Goal: Task Accomplishment & Management: Manage account settings

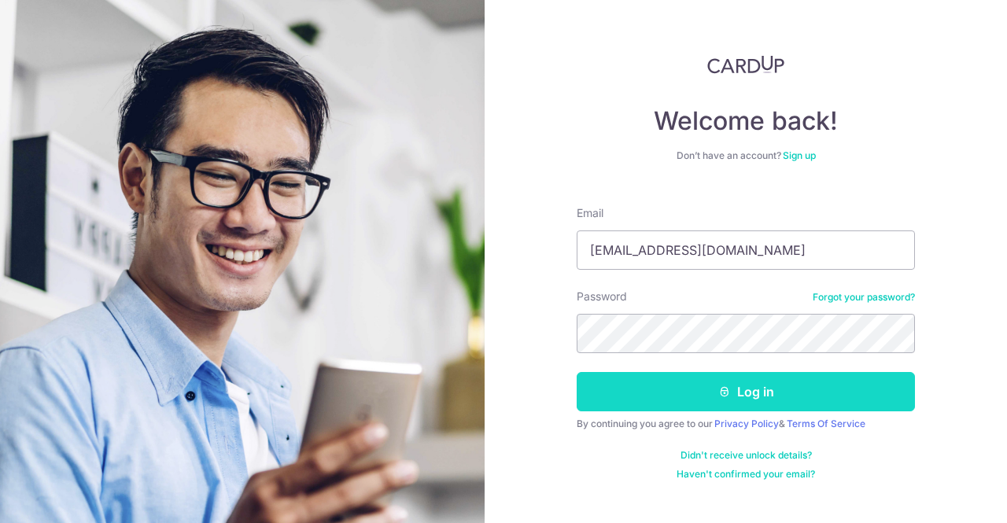
click at [610, 389] on button "Log in" at bounding box center [746, 391] width 338 height 39
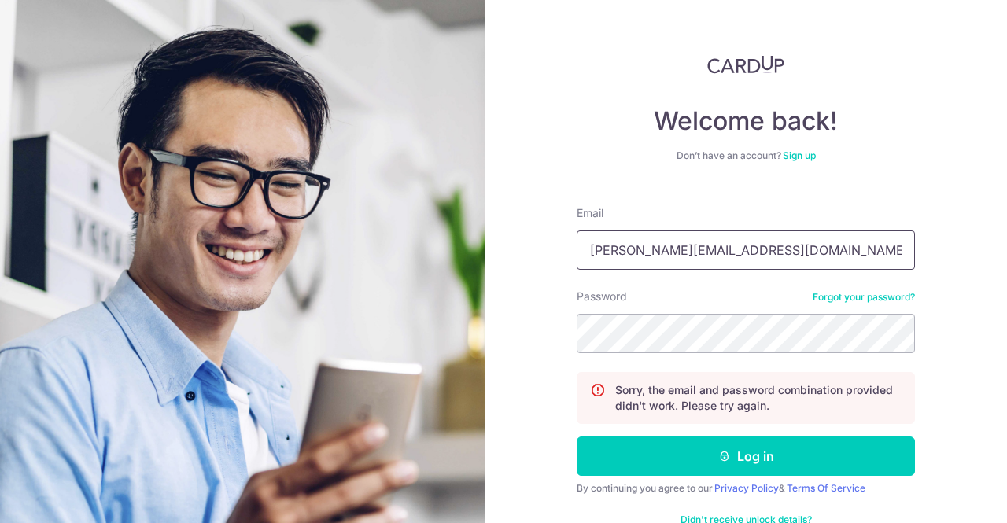
drag, startPoint x: 762, startPoint y: 242, endPoint x: 505, endPoint y: 246, distance: 256.6
click at [505, 246] on div "Welcome back! Don’t have an account? Sign up Email nick@etereomedia.com Passwor…" at bounding box center [746, 261] width 523 height 523
type input "nicktan@elitebizhub.com"
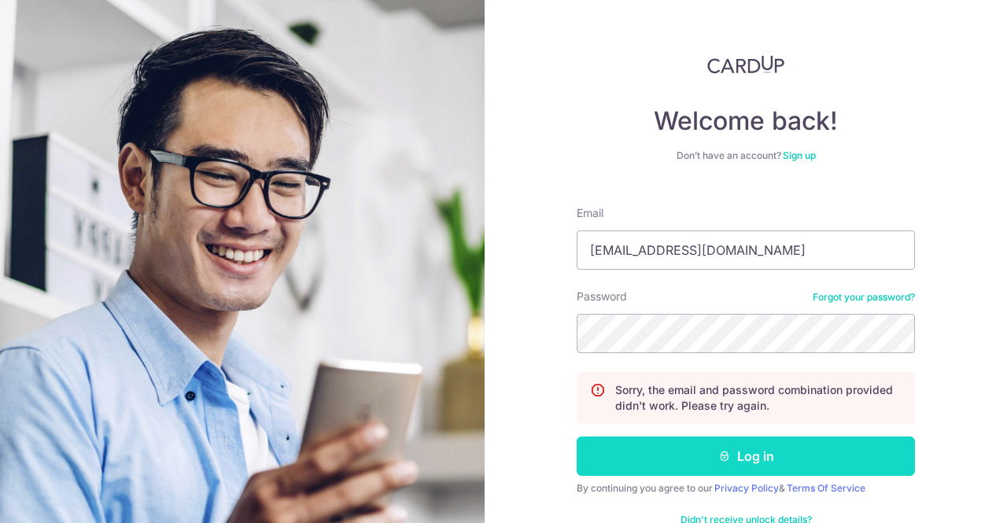
click at [647, 463] on button "Log in" at bounding box center [746, 456] width 338 height 39
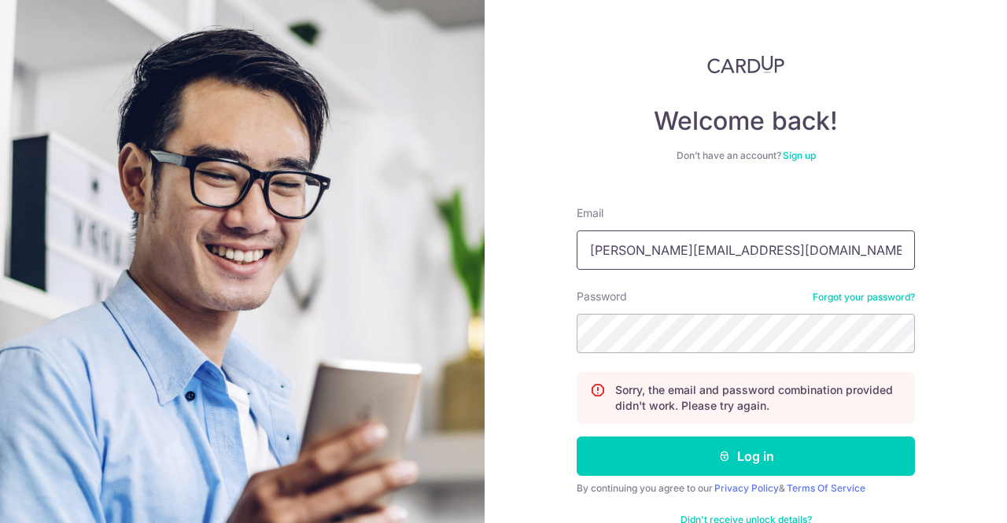
drag, startPoint x: 700, startPoint y: 253, endPoint x: 445, endPoint y: 231, distance: 256.6
click at [445, 231] on section "Welcome back! Don’t have an account? Sign up Email nick@etereomedia.com Passwor…" at bounding box center [503, 261] width 1007 height 523
type input "nicktan@elitebizhub.com"
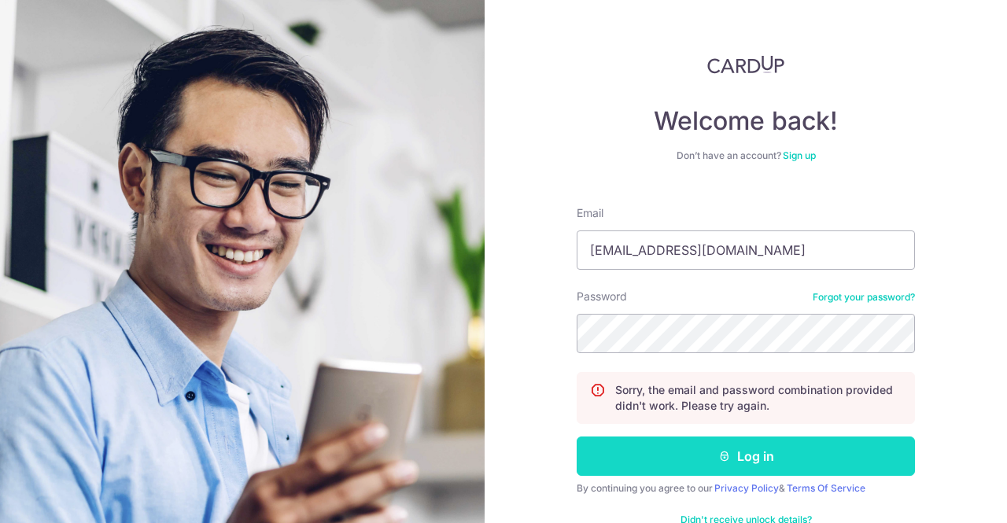
click at [738, 465] on button "Log in" at bounding box center [746, 456] width 338 height 39
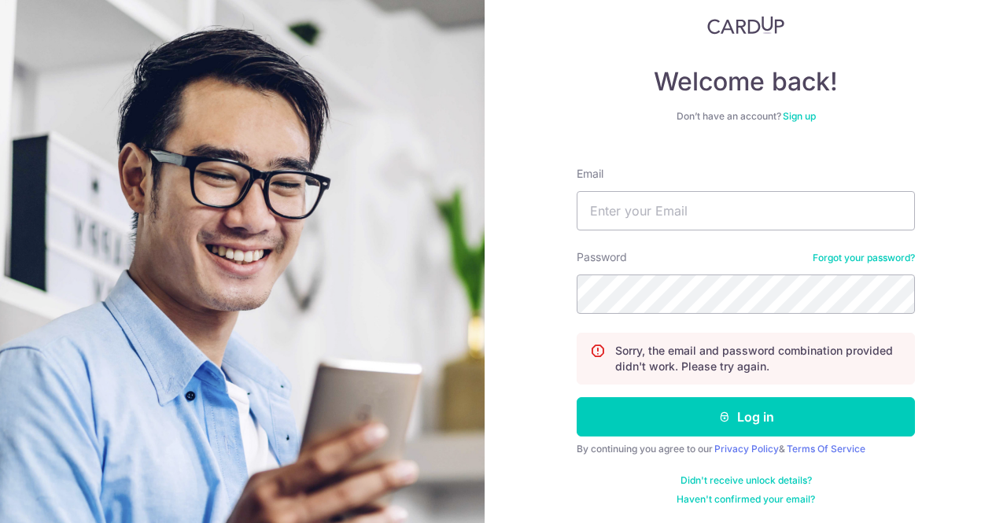
scroll to position [39, 0]
type input "nick@etereomedia.com"
click at [878, 257] on link "Forgot your password?" at bounding box center [864, 258] width 102 height 13
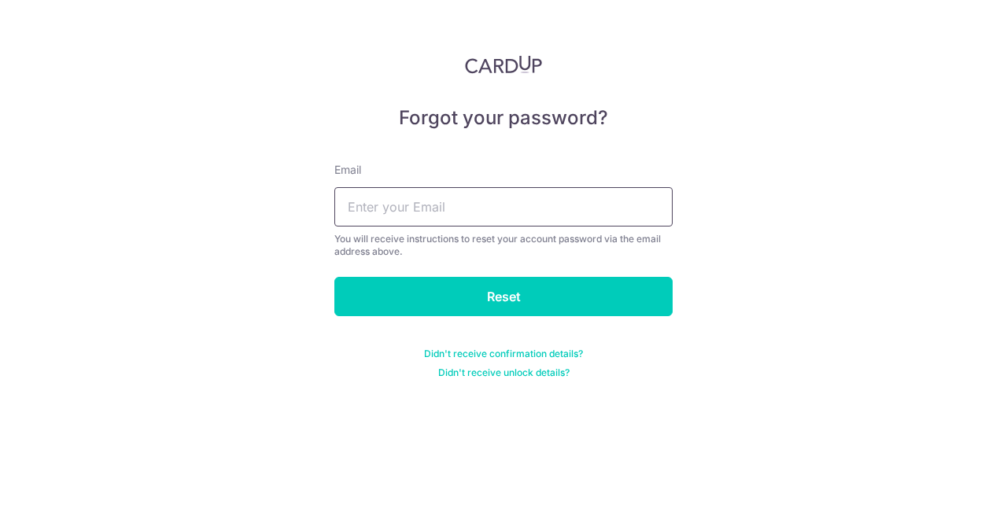
click at [486, 217] on input "text" at bounding box center [503, 206] width 338 height 39
type input "[EMAIL_ADDRESS][DOMAIN_NAME]"
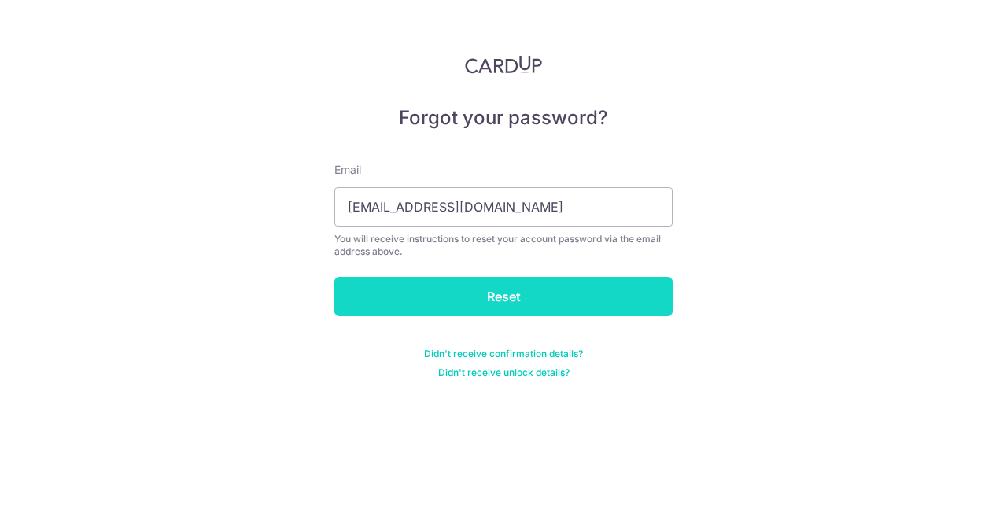
click at [488, 290] on input "Reset" at bounding box center [503, 296] width 338 height 39
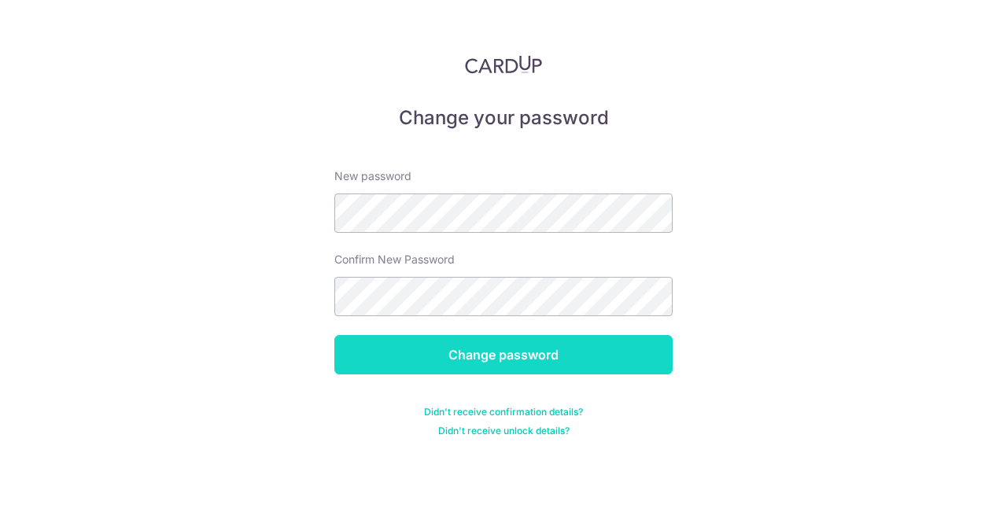
click at [395, 358] on input "Change password" at bounding box center [503, 354] width 338 height 39
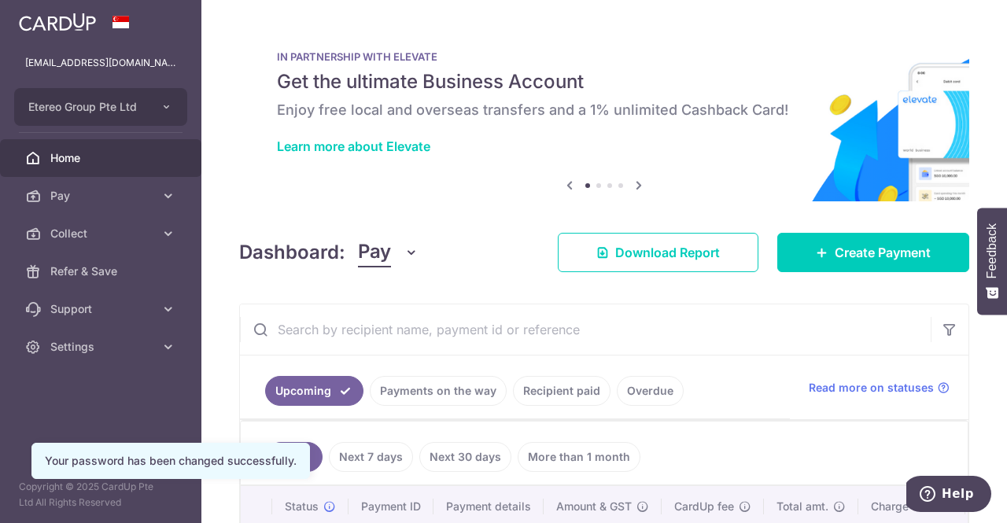
scroll to position [190, 0]
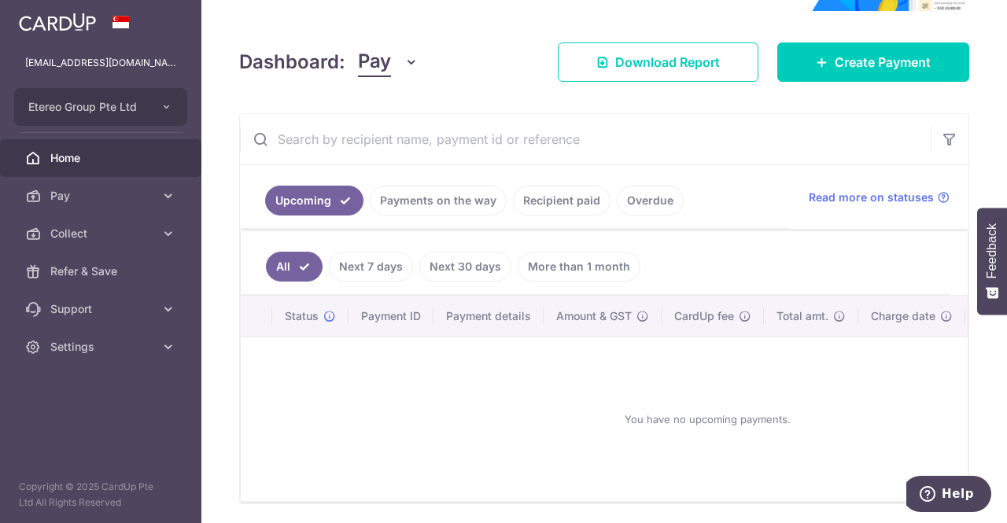
click at [434, 201] on link "Payments on the way" at bounding box center [438, 201] width 137 height 30
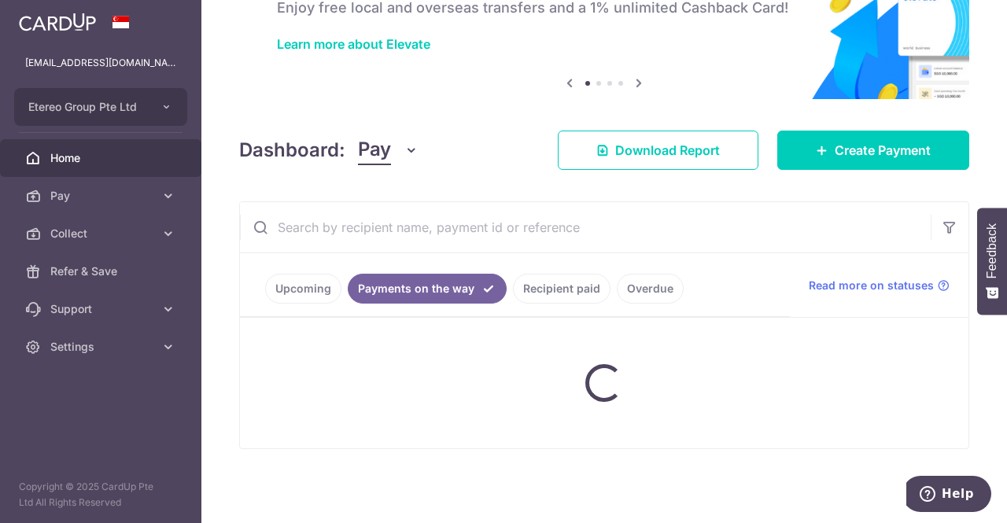
scroll to position [183, 0]
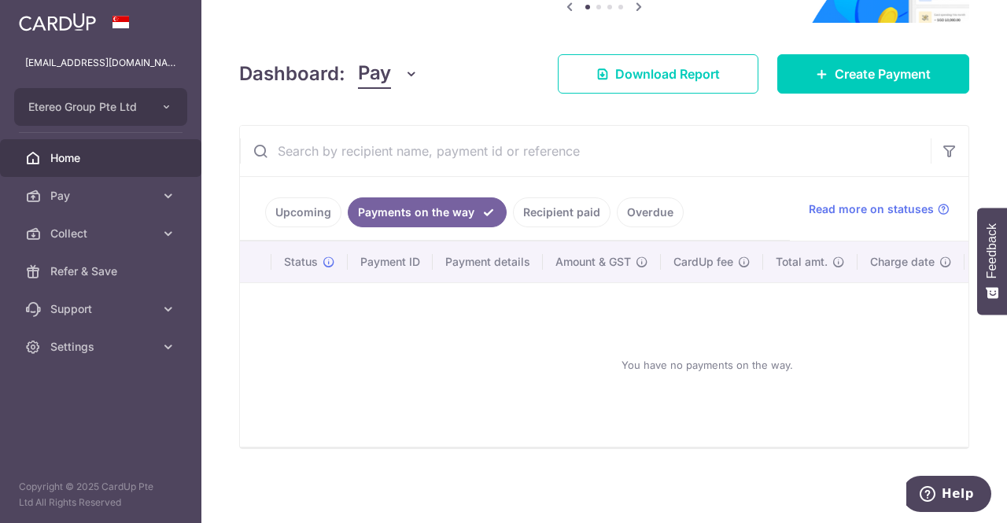
click at [534, 200] on link "Recipient paid" at bounding box center [562, 213] width 98 height 30
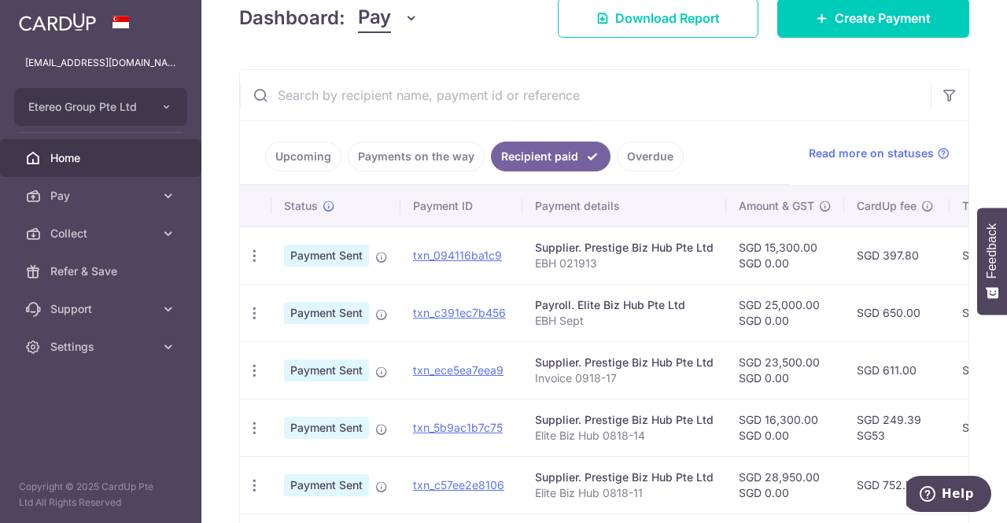
scroll to position [112, 0]
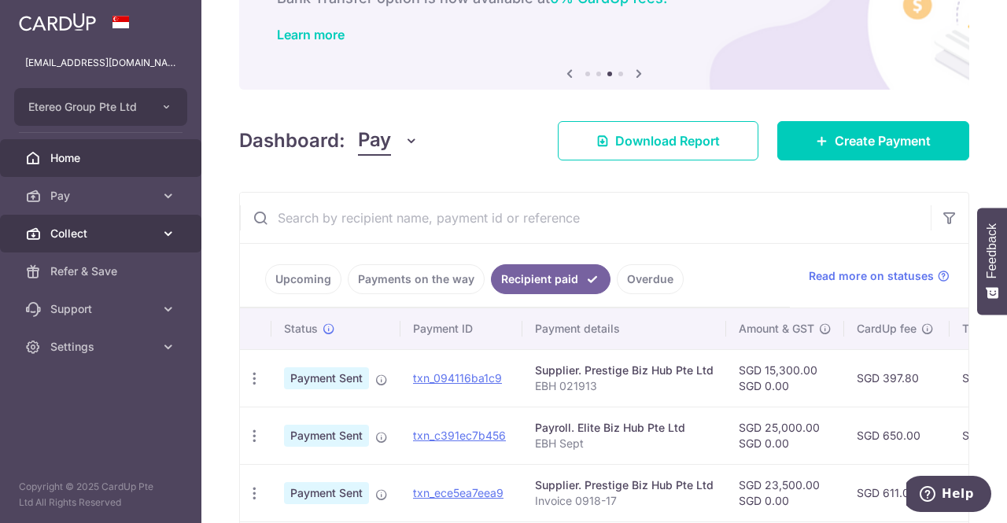
click at [130, 238] on span "Collect" at bounding box center [102, 234] width 104 height 16
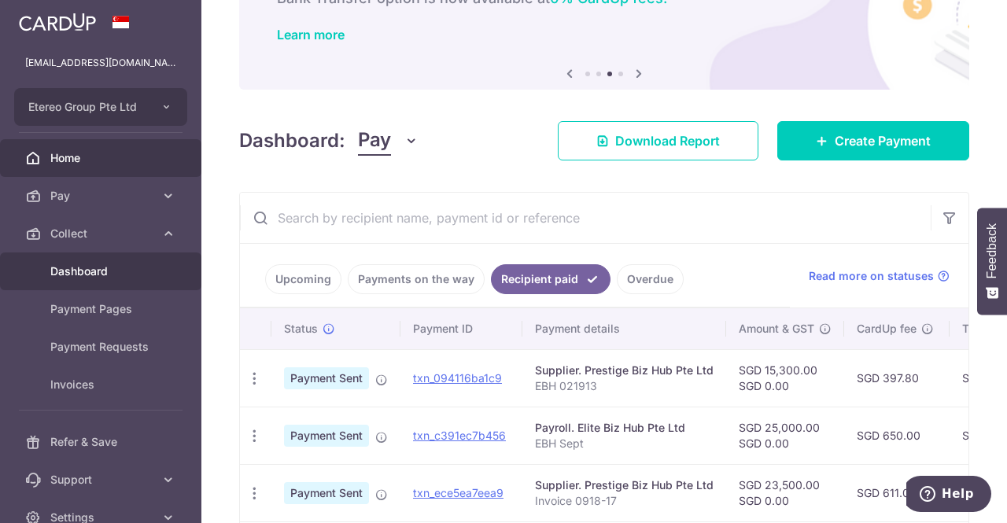
click at [82, 273] on span "Dashboard" at bounding box center [102, 272] width 104 height 16
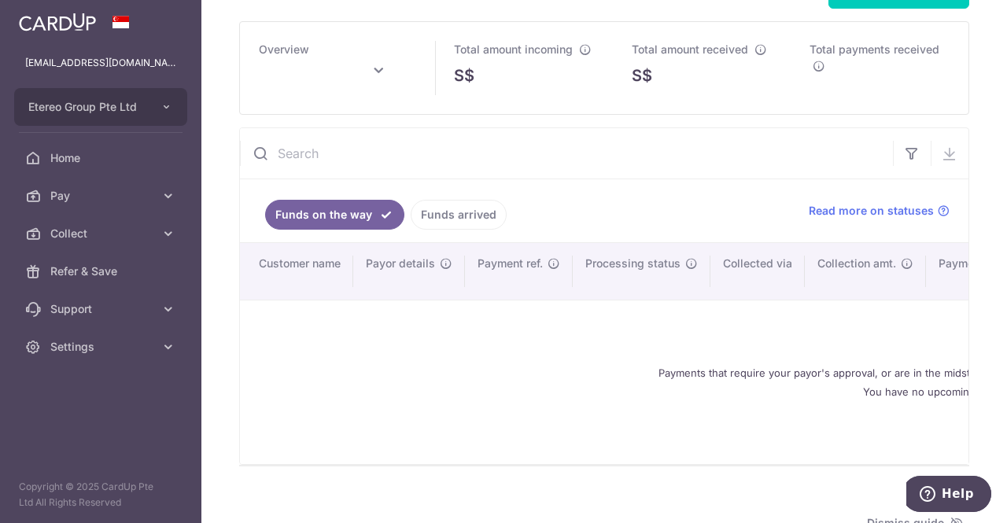
scroll to position [57, 0]
click at [913, 218] on span "Read more on statuses" at bounding box center [871, 210] width 125 height 16
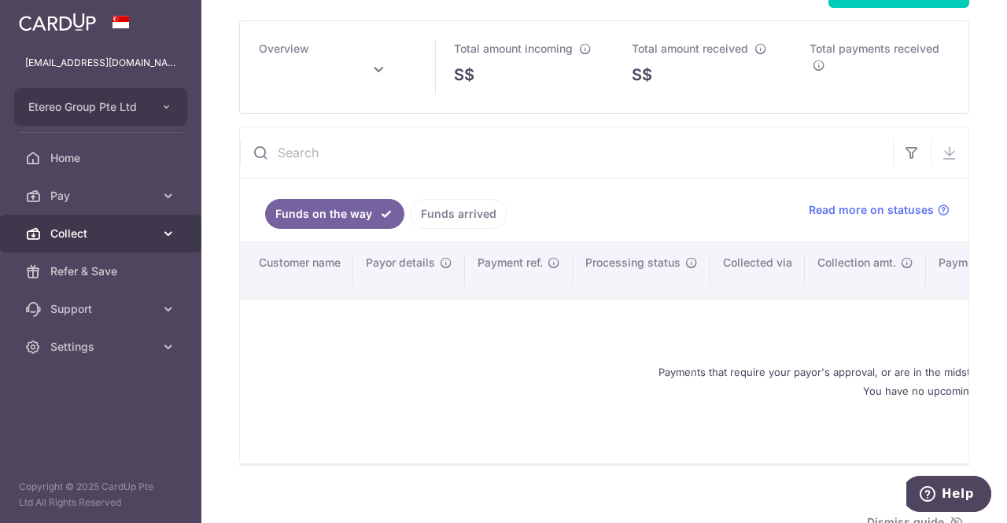
click at [105, 238] on span "Collect" at bounding box center [102, 234] width 104 height 16
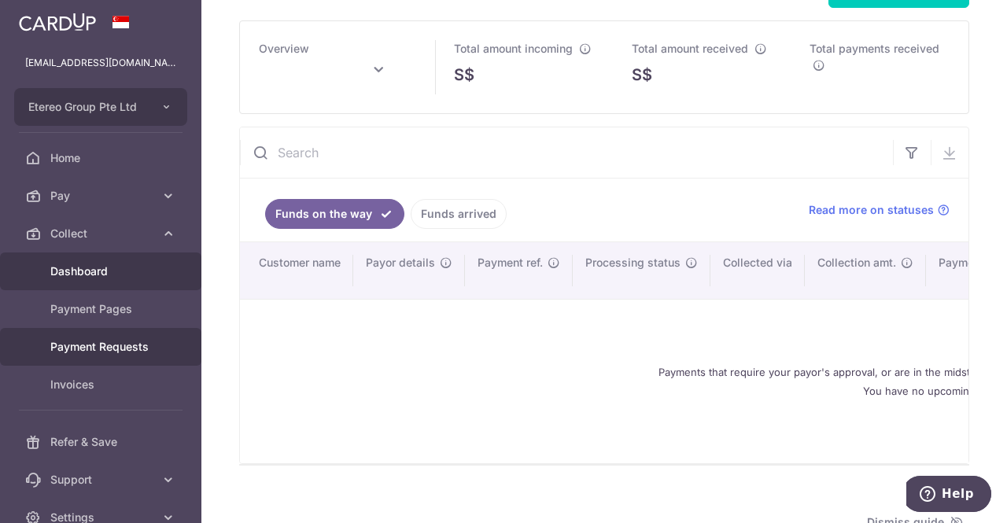
click at [94, 342] on span "Payment Requests" at bounding box center [102, 347] width 104 height 16
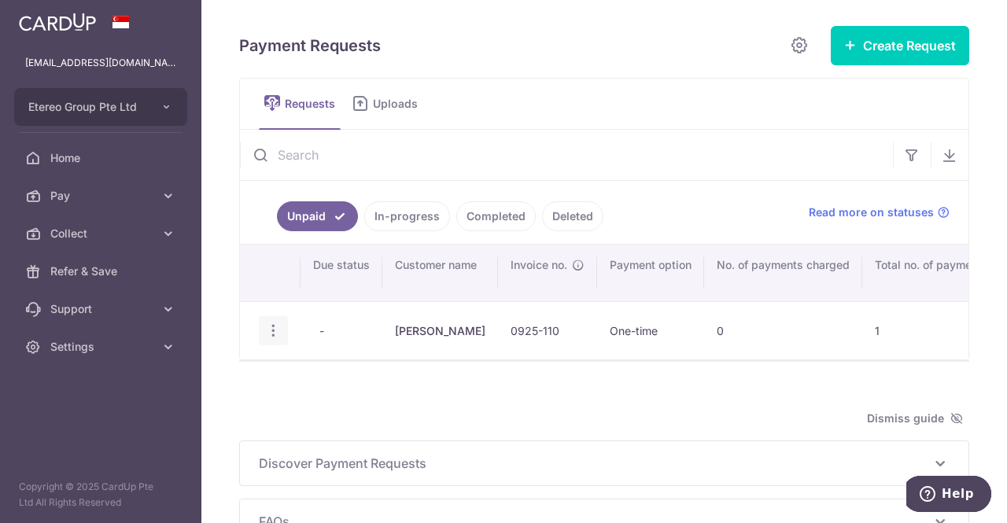
click at [272, 327] on icon "button" at bounding box center [273, 331] width 17 height 17
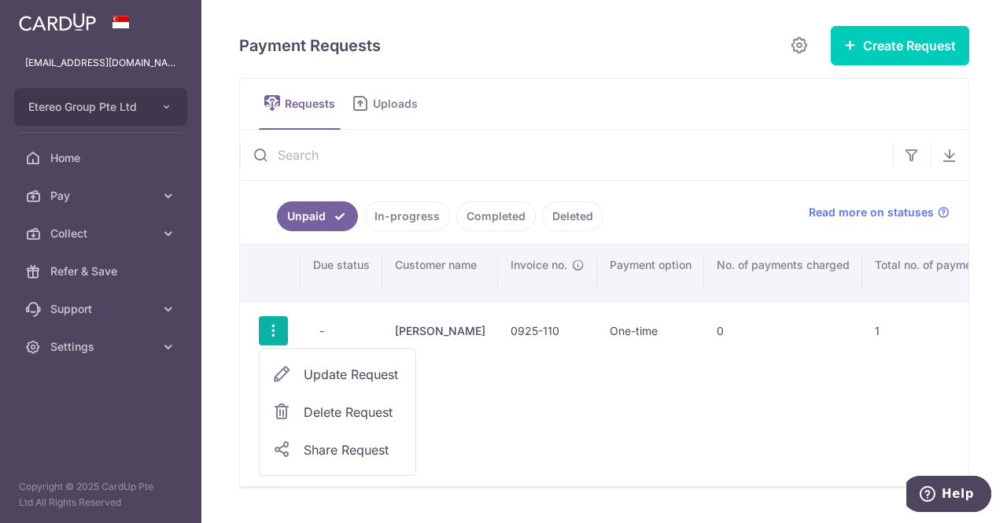
click at [343, 368] on span "Update Request" at bounding box center [353, 374] width 99 height 19
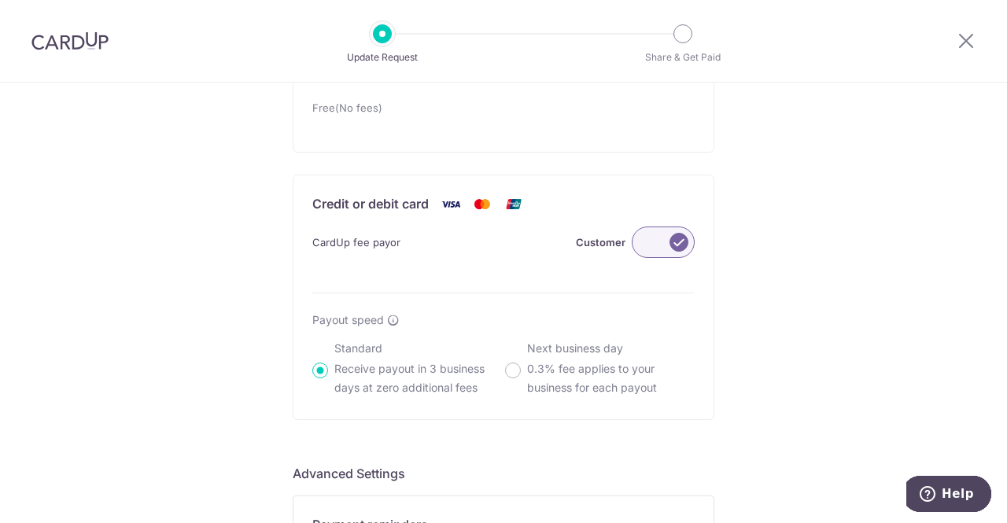
scroll to position [997, 0]
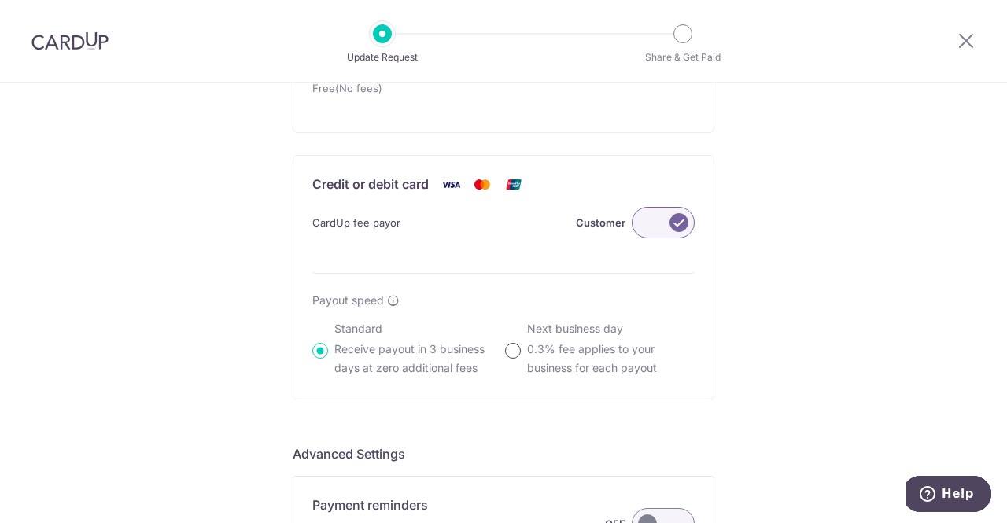
click at [514, 347] on input "Next business day 0.3% fee applies to your business for each payout" at bounding box center [513, 351] width 16 height 16
radio input "true"
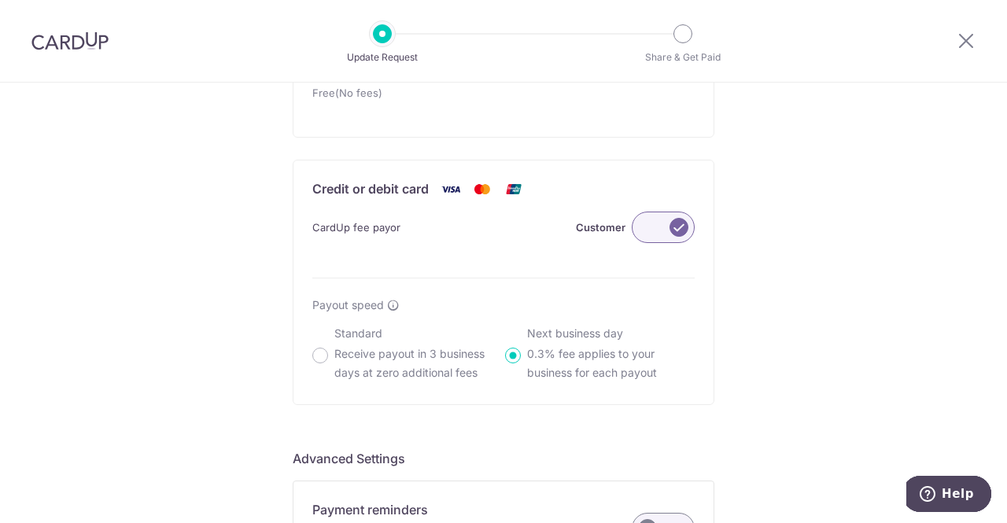
scroll to position [1228, 0]
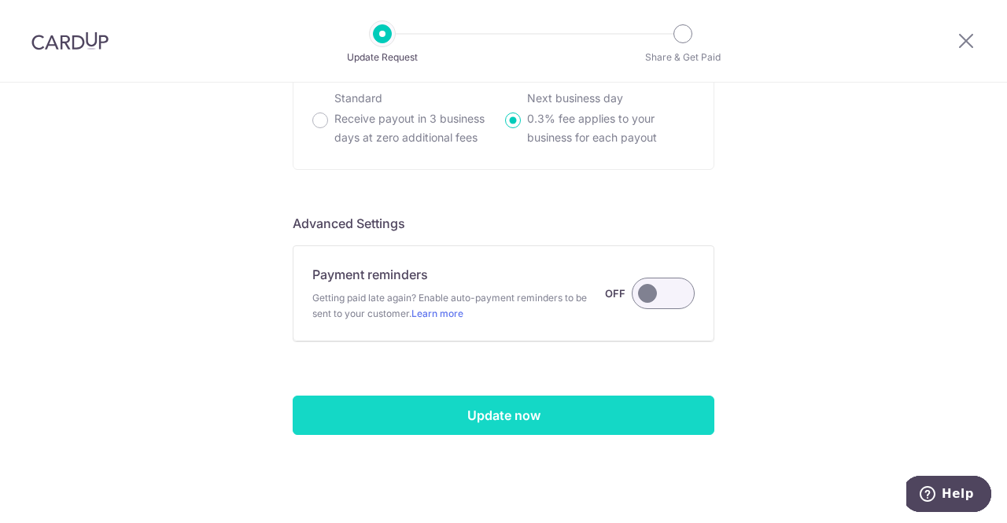
click at [497, 405] on input "Update now" at bounding box center [504, 415] width 422 height 39
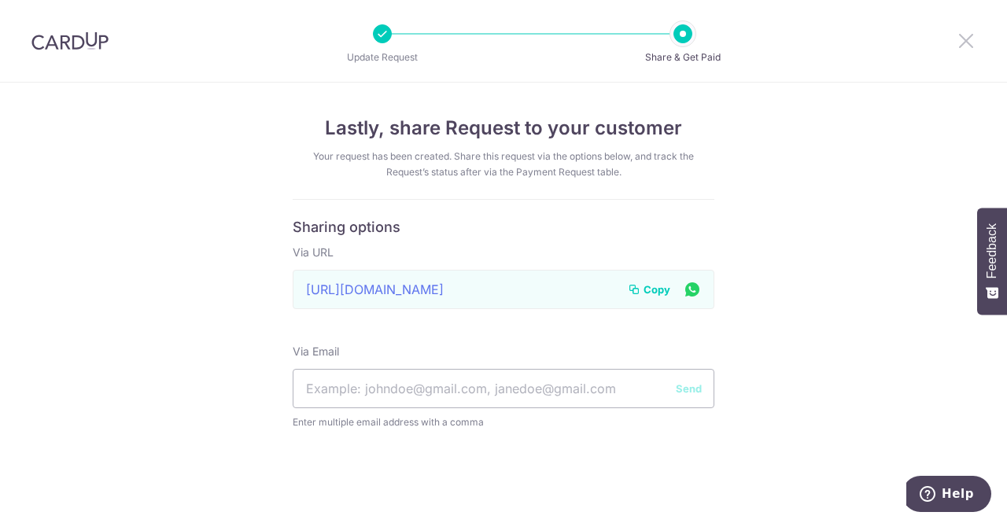
click at [962, 44] on icon at bounding box center [966, 41] width 19 height 20
